Goal: Communication & Community: Answer question/provide support

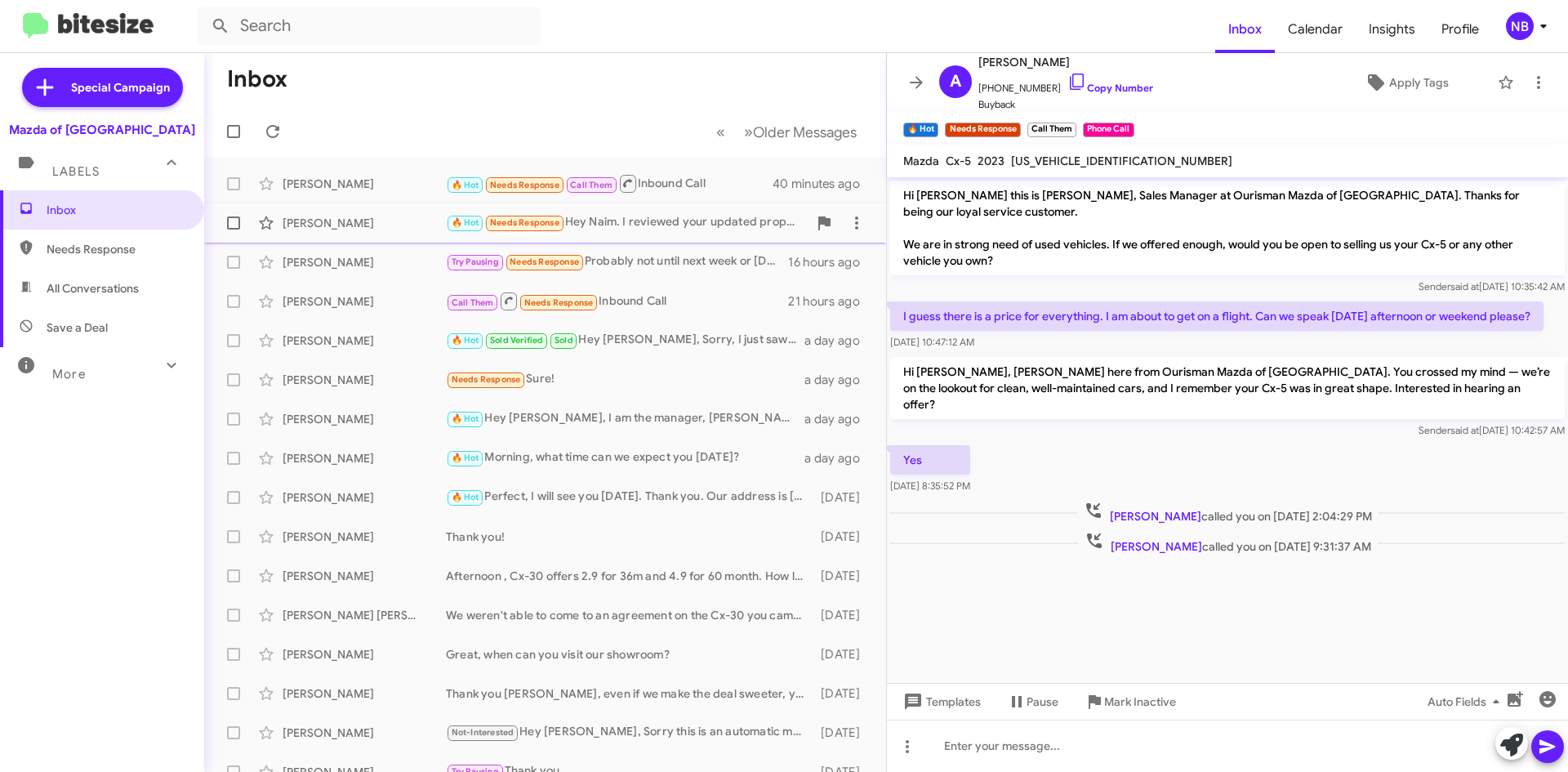
click at [663, 219] on div "🔥 Hot Needs Response Hey [PERSON_NAME]. I reviewed your updated proposal, and I…" at bounding box center [627, 222] width 362 height 19
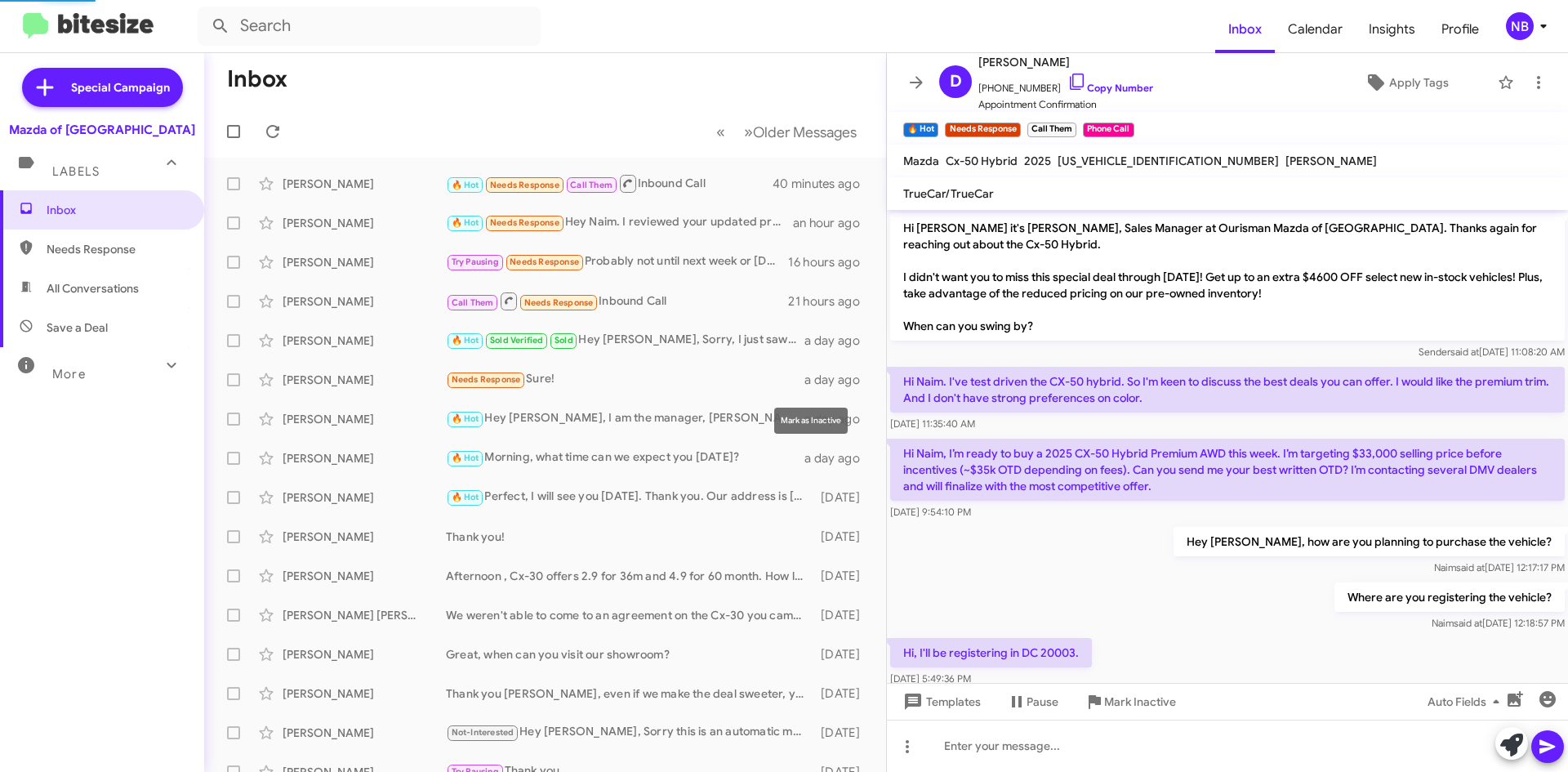
scroll to position [716, 0]
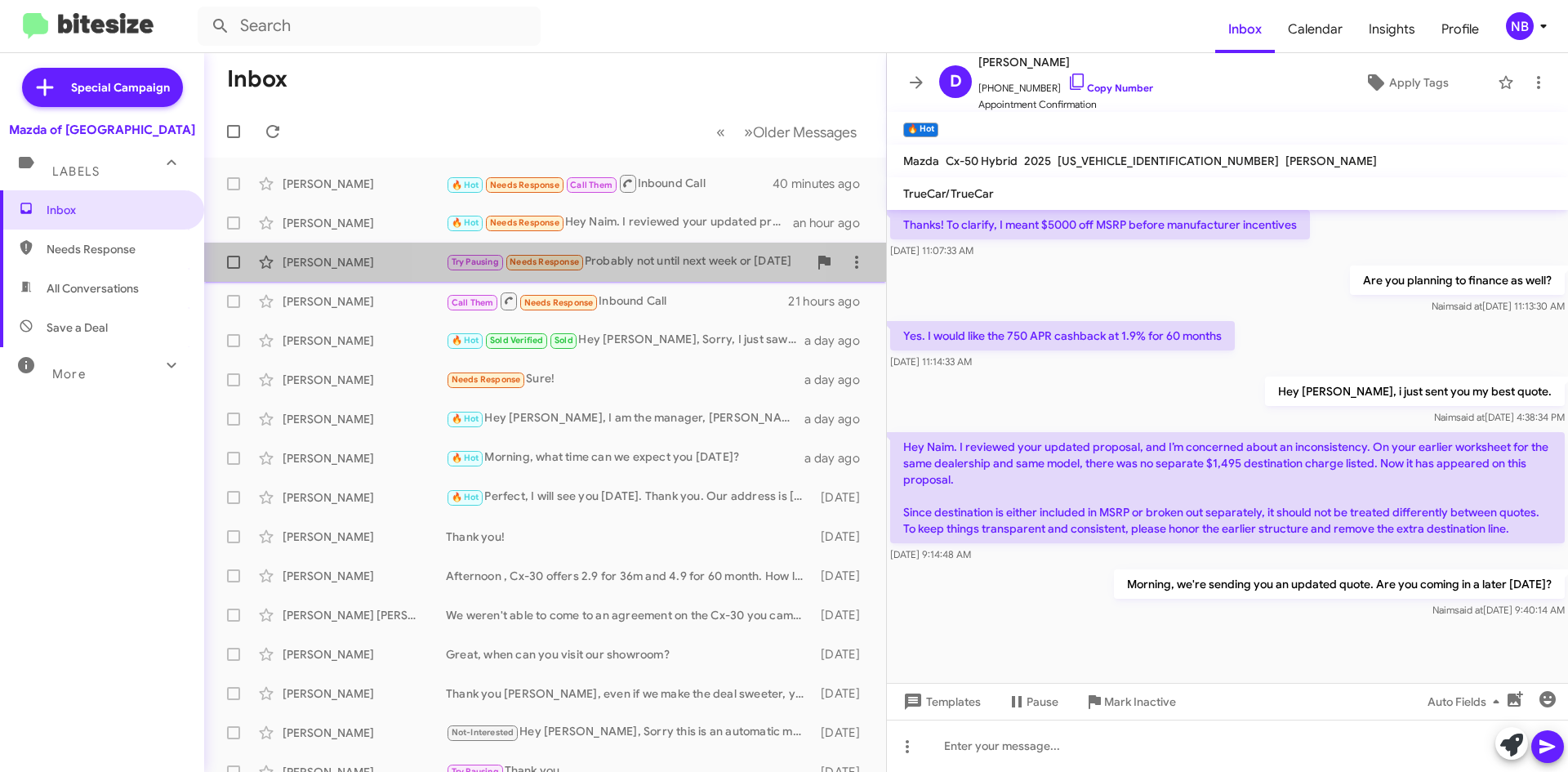
click at [577, 267] on span "Needs Response" at bounding box center [544, 262] width 70 height 11
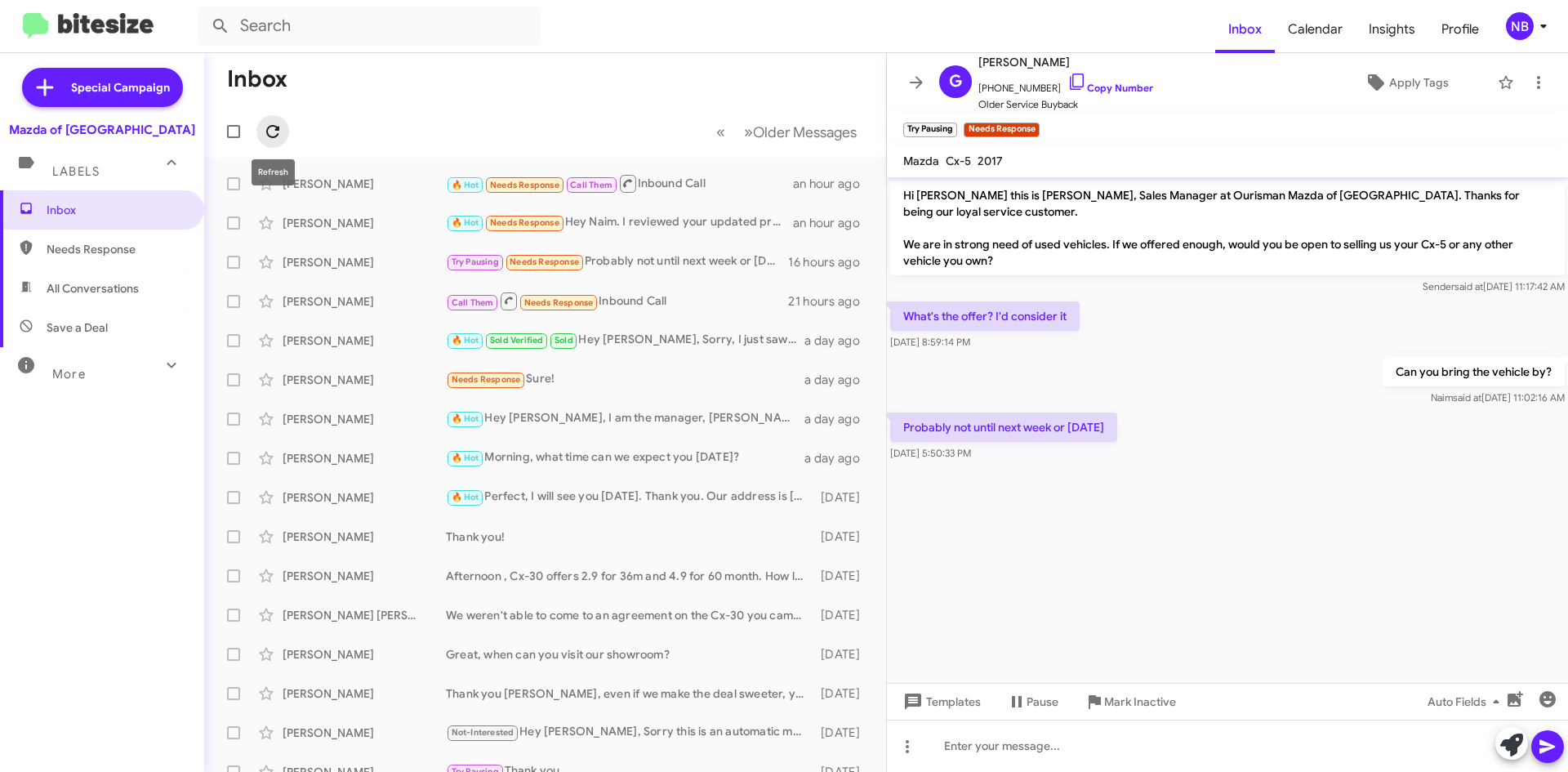
click at [283, 129] on span at bounding box center [273, 132] width 33 height 20
click at [267, 134] on icon at bounding box center [273, 132] width 20 height 20
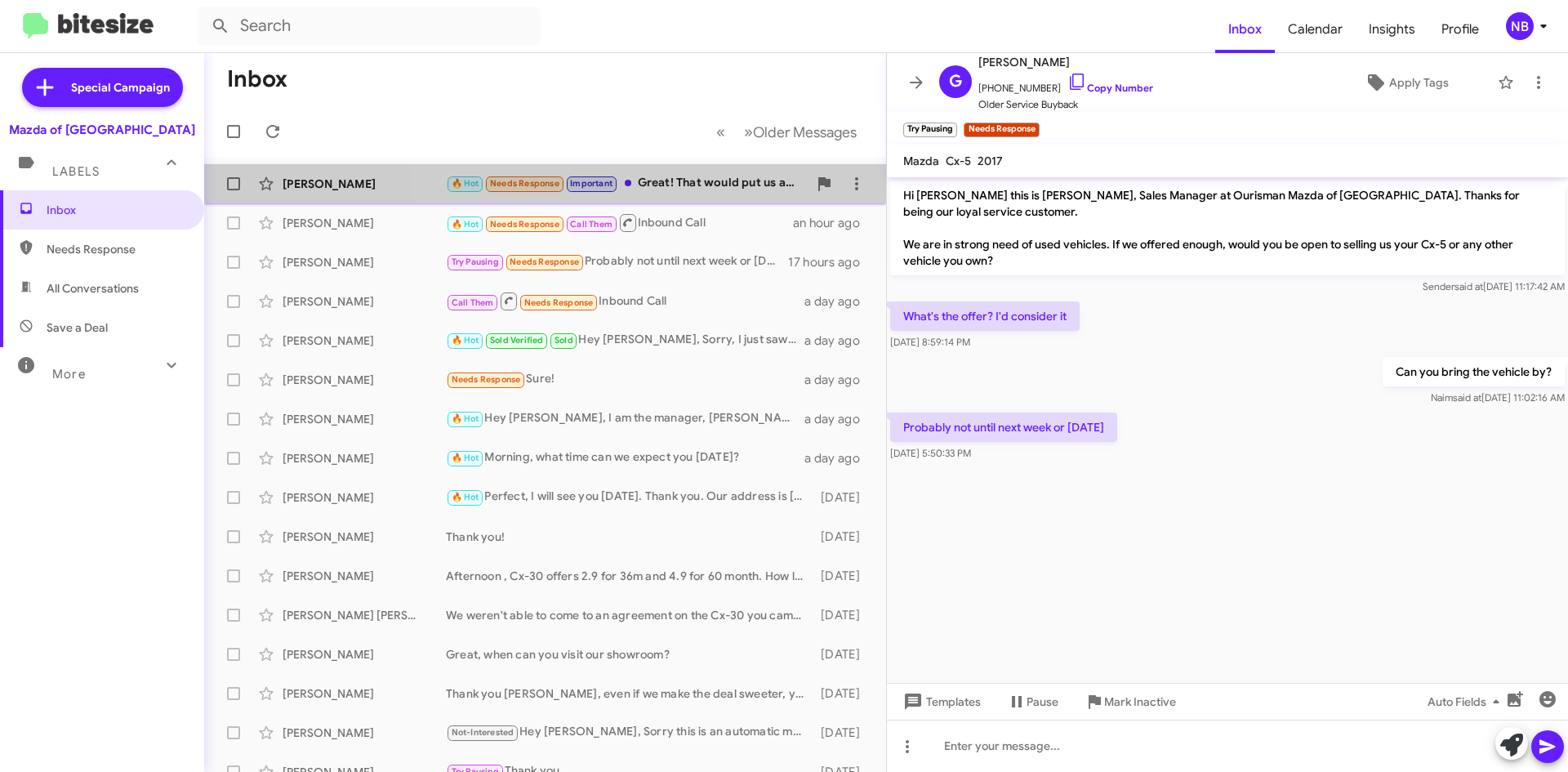
click at [687, 191] on div "🔥 Hot Needs Response Important Great! That would put us at $37.1k OTD. Two thin…" at bounding box center [627, 183] width 362 height 19
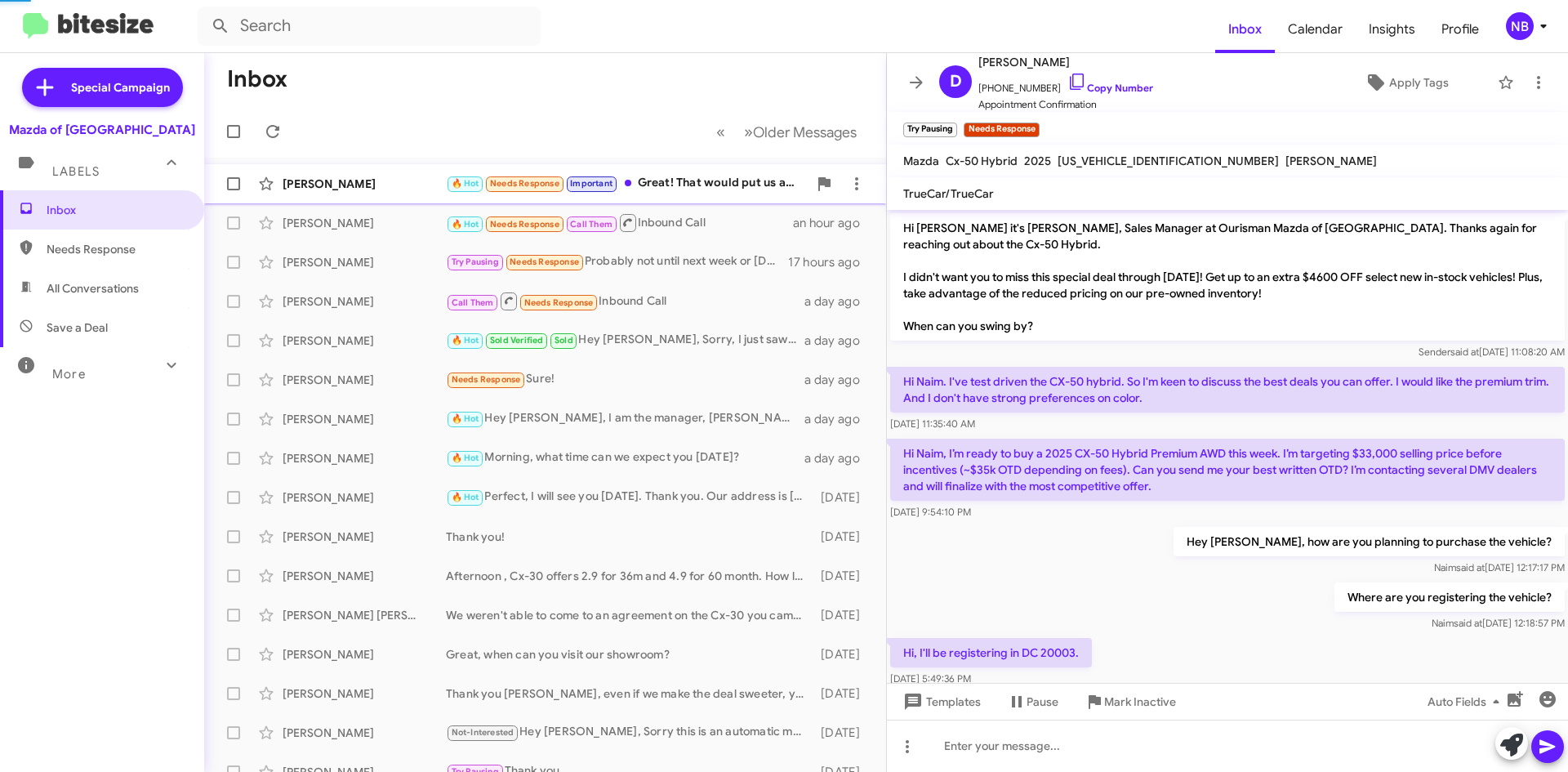
scroll to position [873, 0]
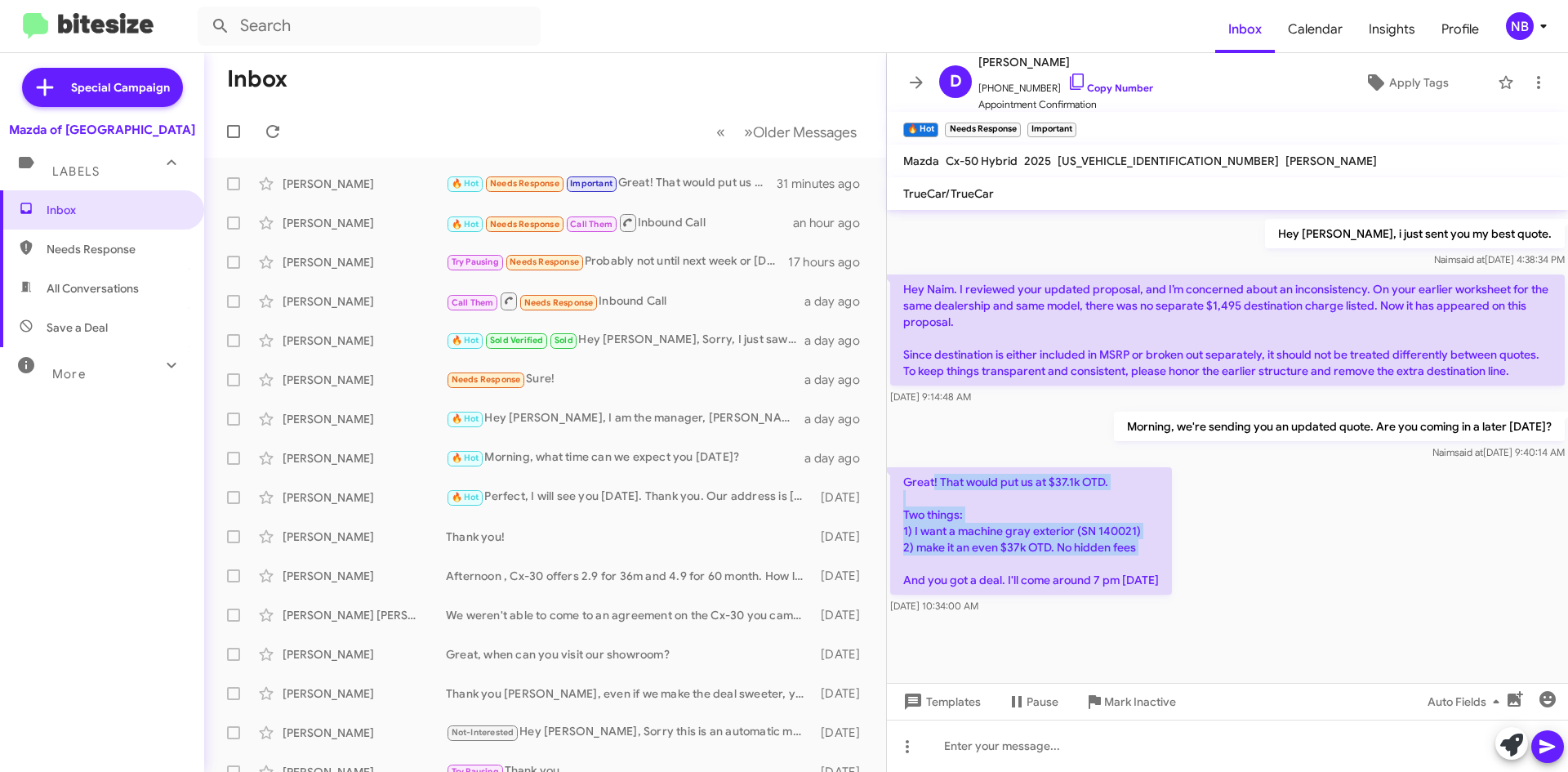
drag, startPoint x: 936, startPoint y: 479, endPoint x: 1066, endPoint y: 559, distance: 152.6
click at [1066, 559] on p "Great! That would put us at $37.1k OTD. Two things: 1) I want a machine gray ex…" at bounding box center [1030, 531] width 282 height 127
click at [1065, 553] on p "Great! That would put us at $37.1k OTD. Two things: 1) I want a machine gray ex…" at bounding box center [1030, 531] width 282 height 127
drag, startPoint x: 932, startPoint y: 586, endPoint x: 1103, endPoint y: 582, distance: 171.0
click at [1103, 582] on p "Great! That would put us at $37.1k OTD. Two things: 1) I want a machine gray ex…" at bounding box center [1030, 531] width 282 height 127
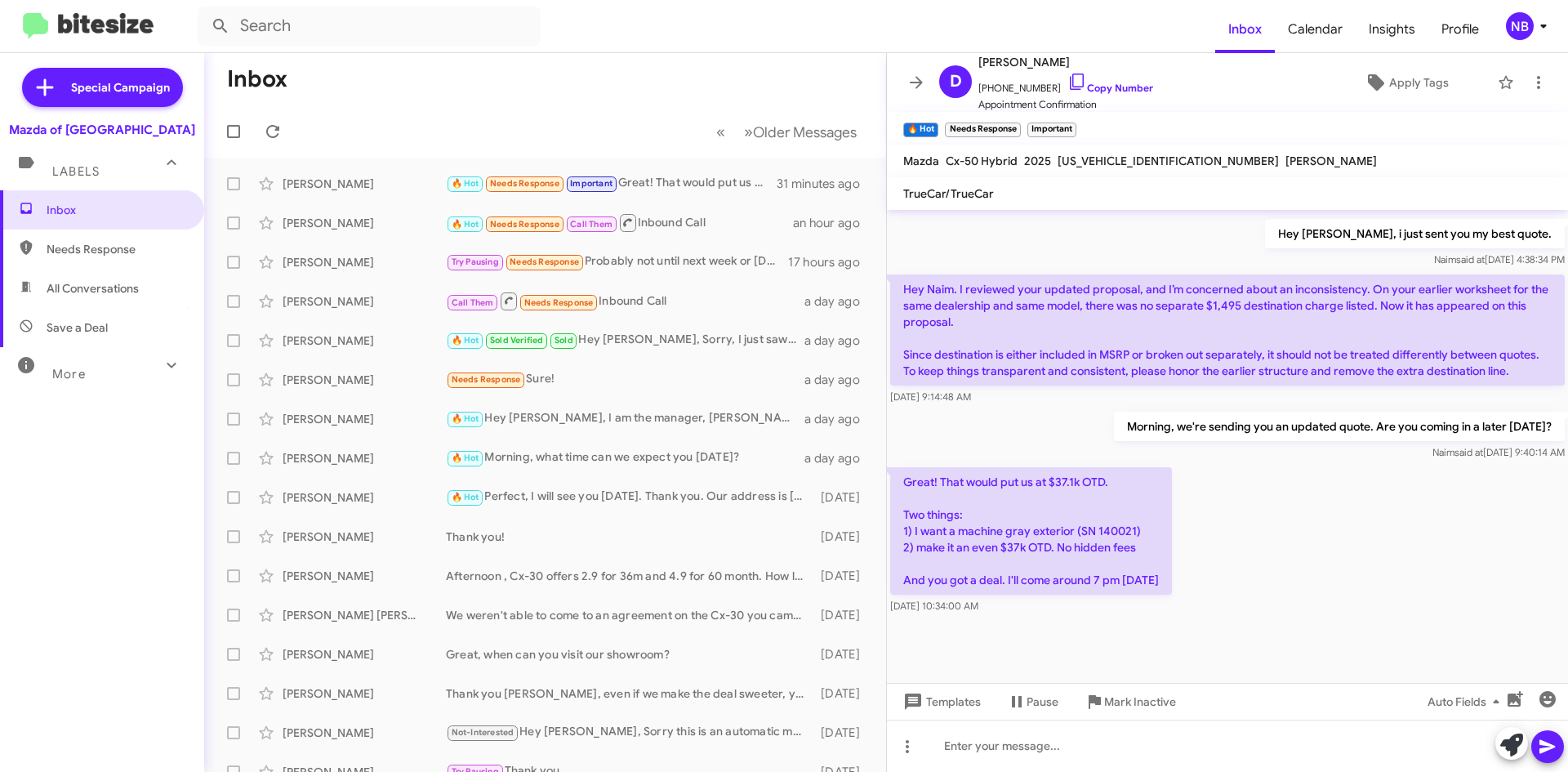
click at [1111, 527] on p "Great! That would put us at $37.1k OTD. Two things: 1) I want a machine gray ex…" at bounding box center [1030, 531] width 282 height 127
click at [1081, 534] on p "Great! That would put us at $37.1k OTD. Two things: 1) I want a machine gray ex…" at bounding box center [1030, 531] width 282 height 127
click at [1086, 533] on p "Great! That would put us at $37.1k OTD. Two things: 1) I want a machine gray ex…" at bounding box center [1030, 531] width 282 height 127
